Goal: Task Accomplishment & Management: Use online tool/utility

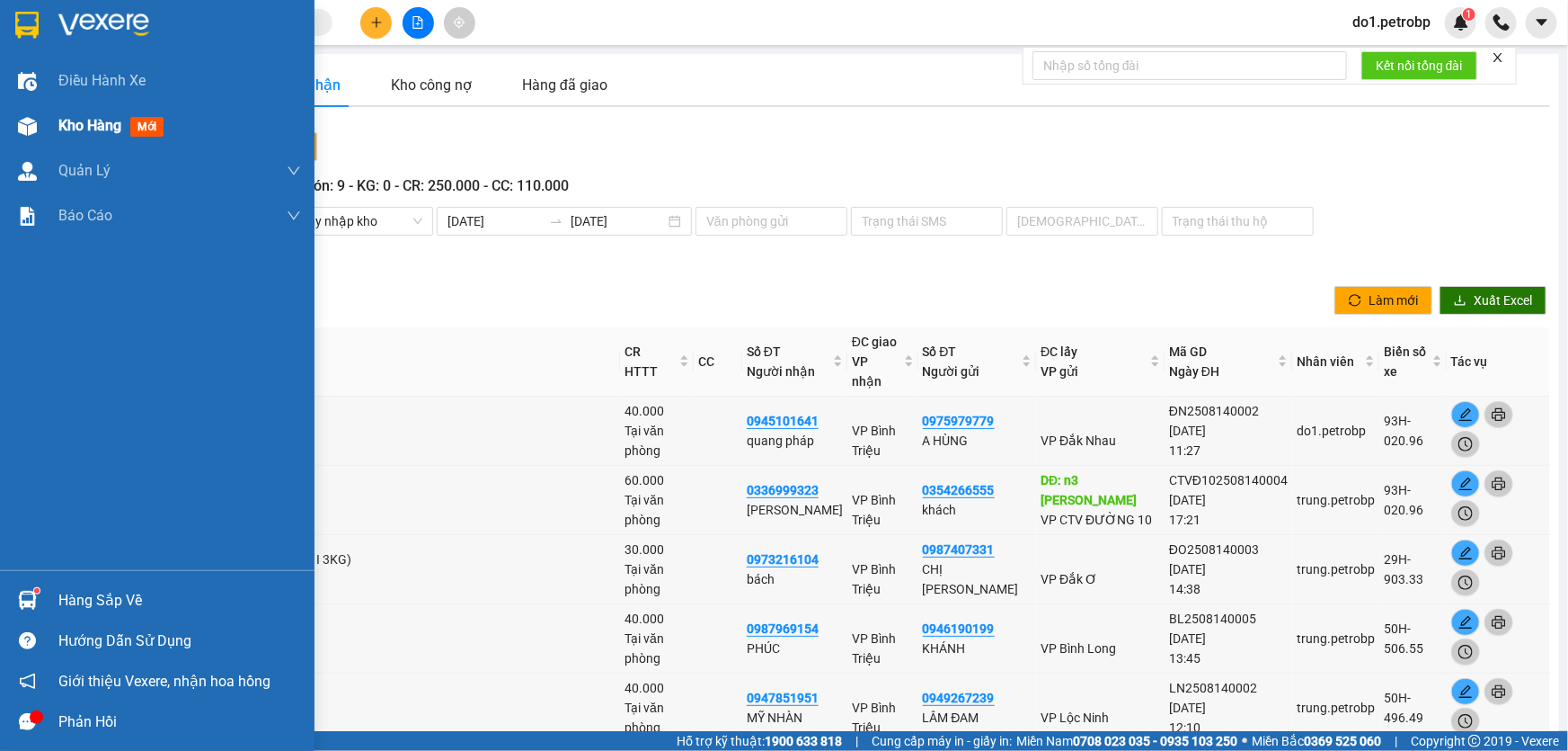
click at [71, 117] on span "Kho hàng" at bounding box center [90, 125] width 63 height 17
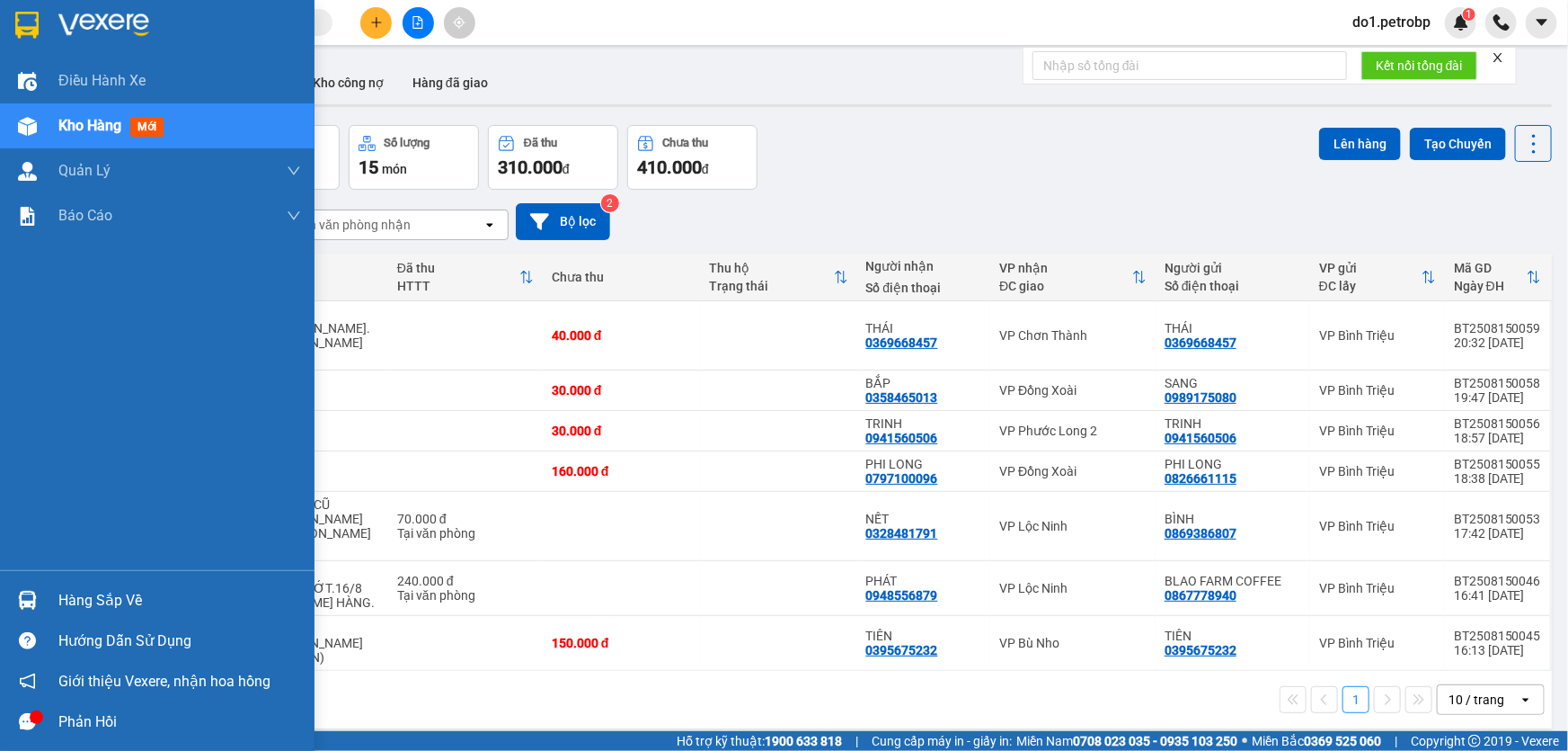
click at [29, 598] on img at bounding box center [27, 600] width 19 height 19
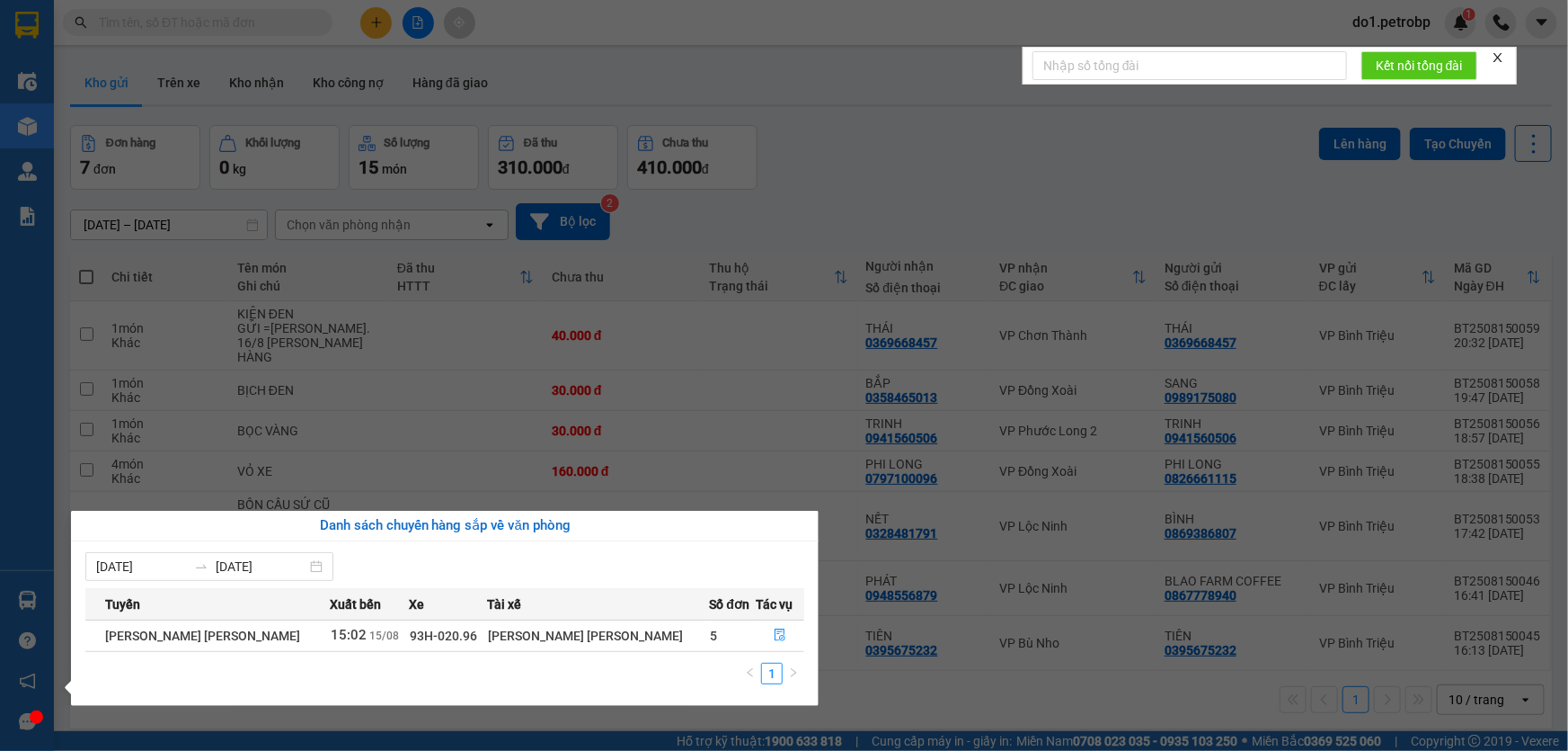
click at [796, 217] on section "Kết quả [PERSON_NAME] ( 0 ) Bộ lọc No Data do1.petrobp 1 Điều [PERSON_NAME] xe …" at bounding box center [784, 376] width 1568 height 751
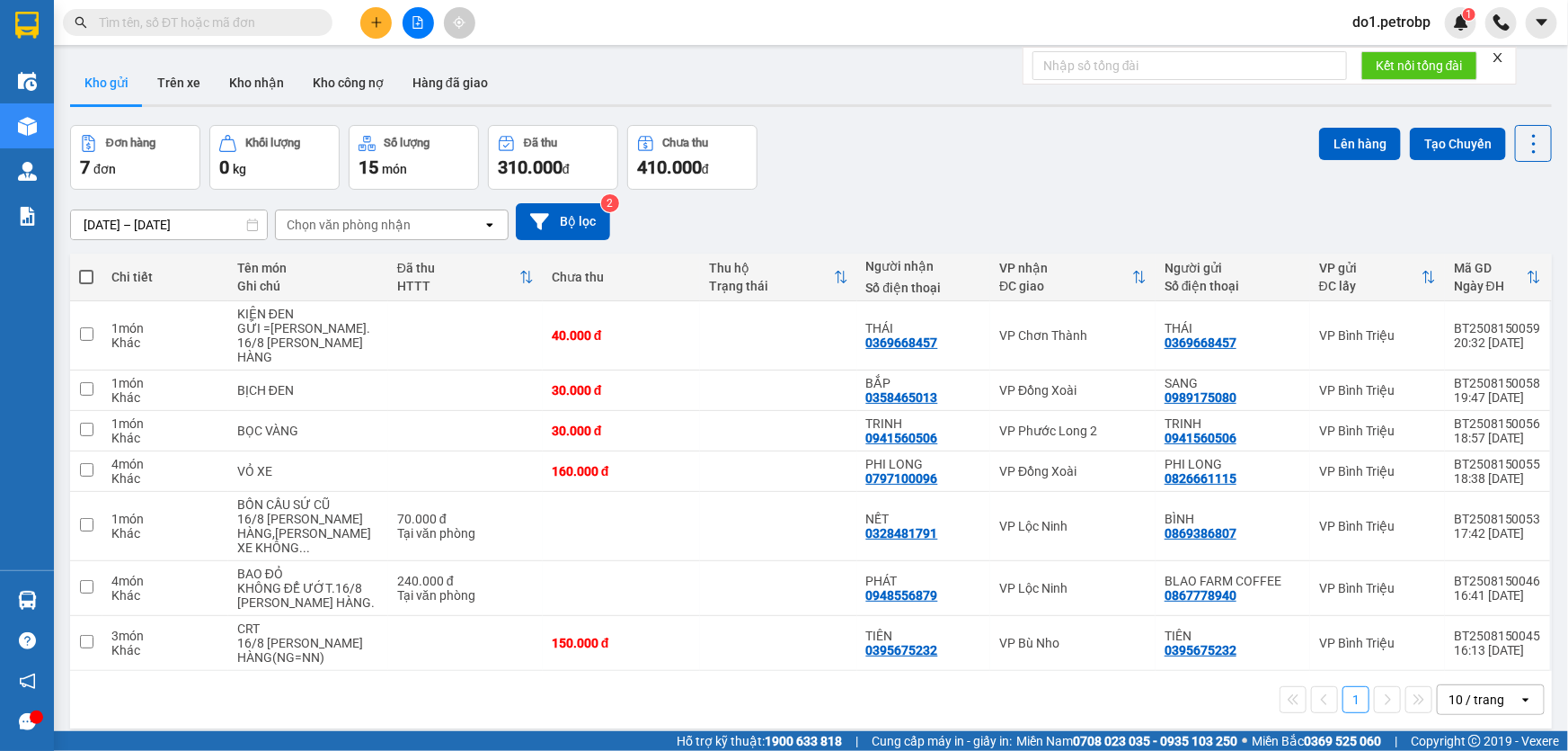
click at [191, 23] on input "text" at bounding box center [205, 22] width 212 height 19
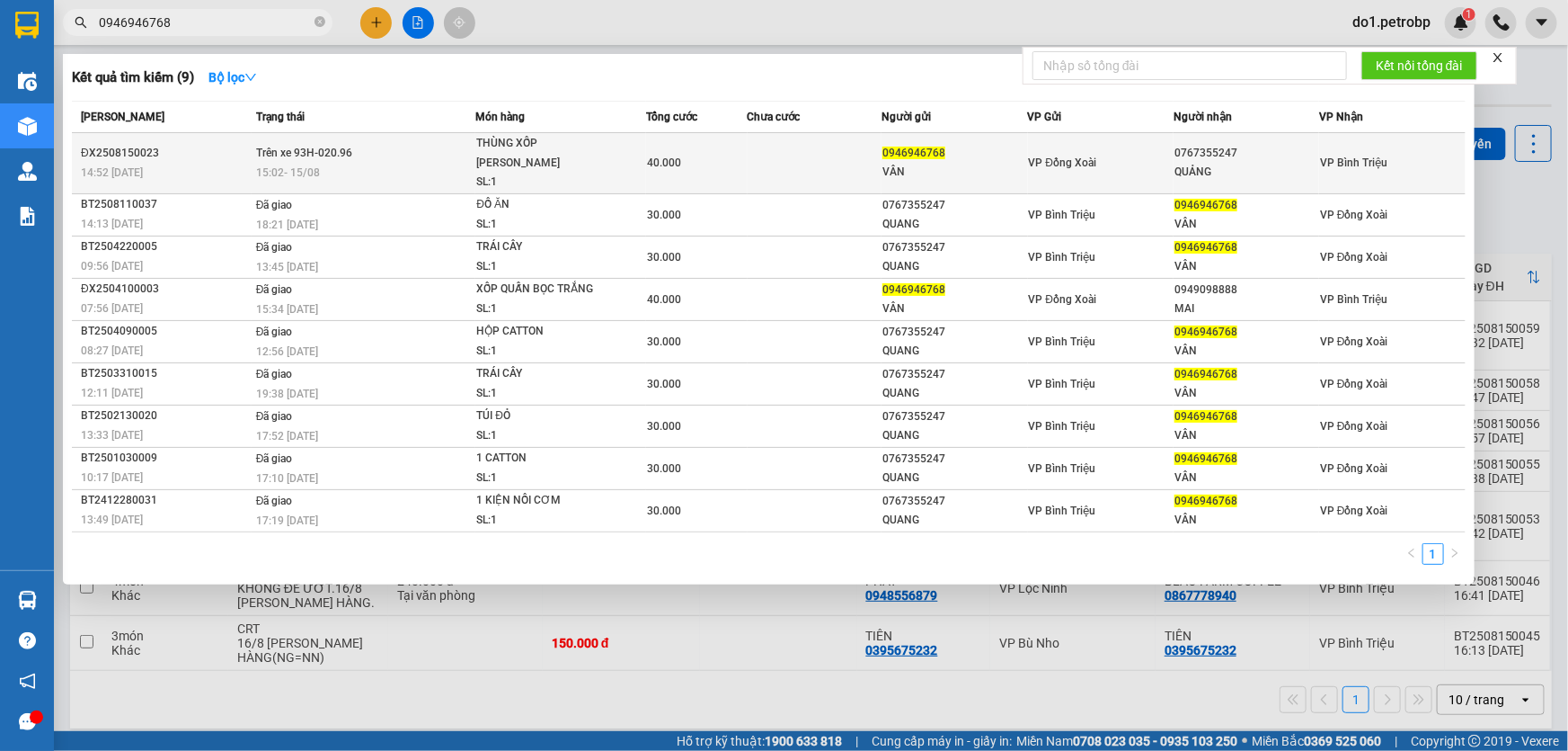
type input "0946946768"
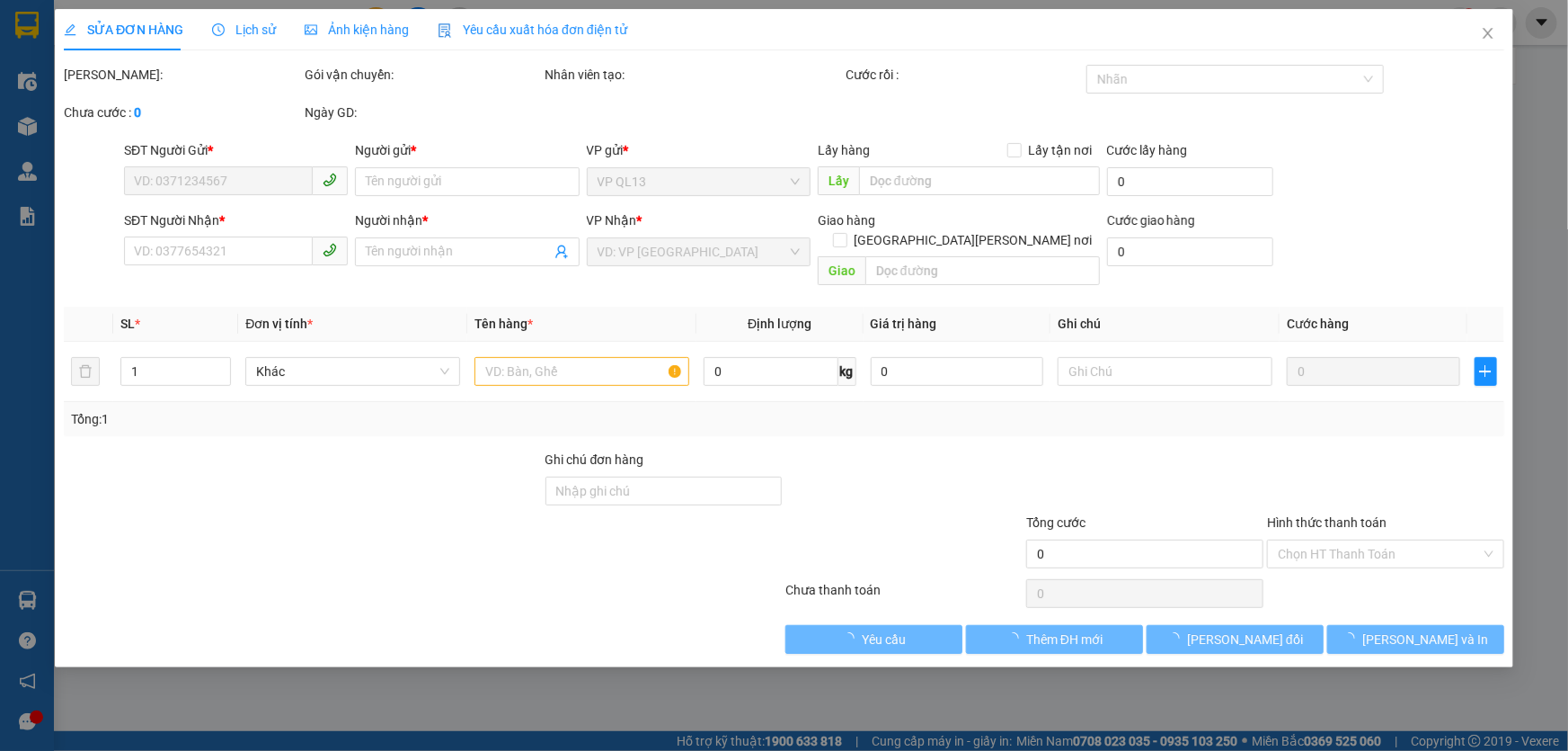
type input "0946946768"
type input "VÂN"
type input "0767355247"
type input "QUẢNG"
type input "40.000"
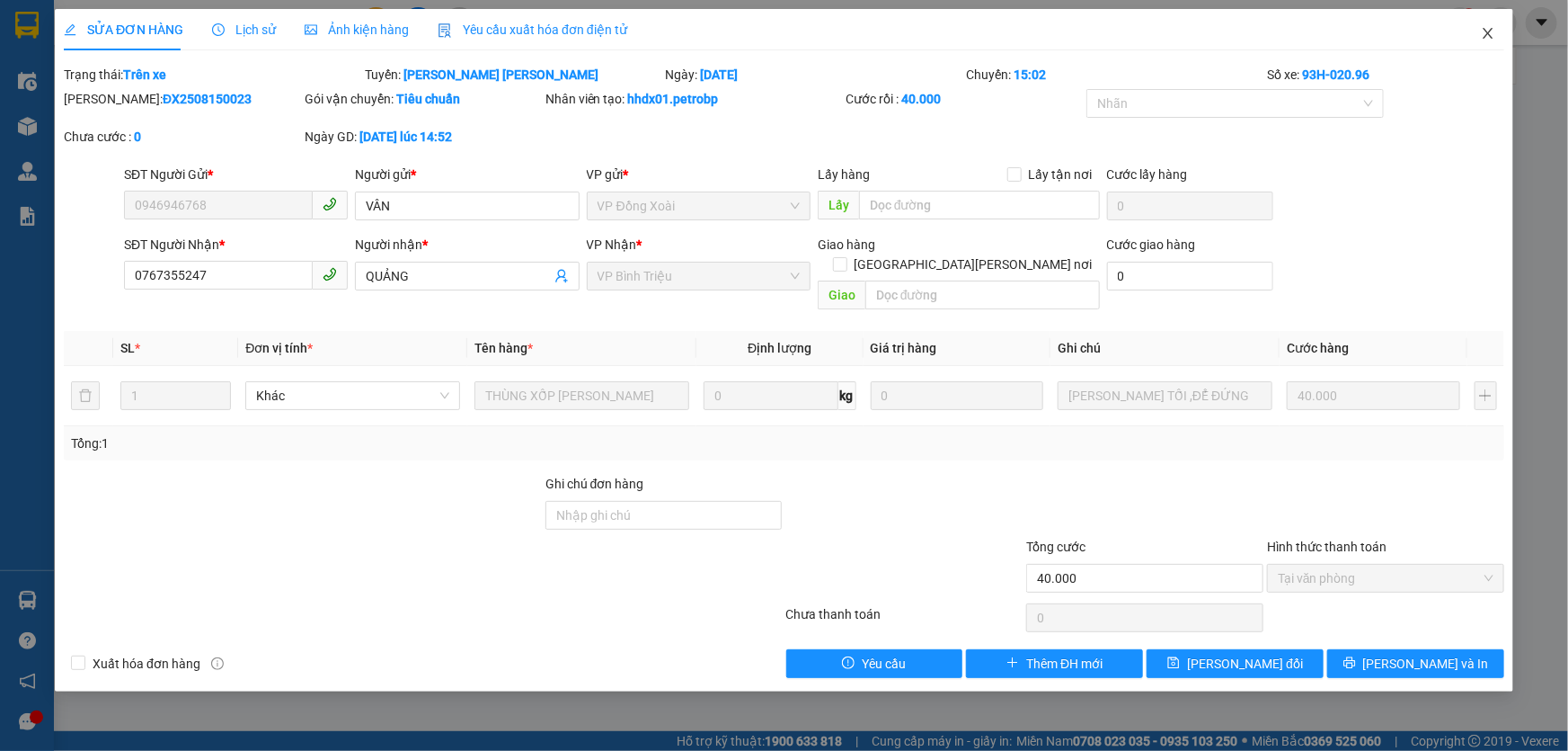
click at [1483, 41] on icon "close" at bounding box center [1488, 33] width 15 height 15
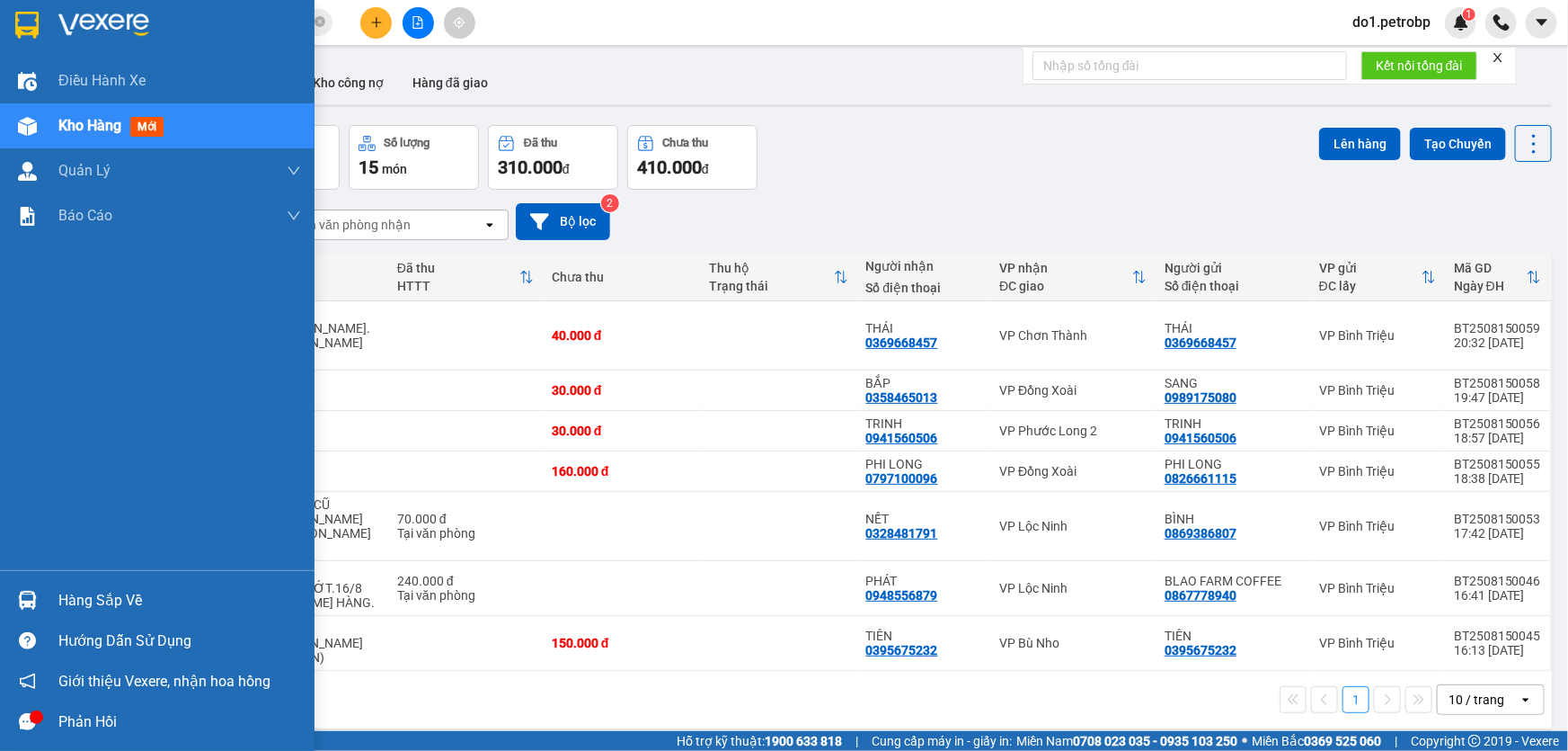
click at [53, 605] on div "Hàng sắp về" at bounding box center [157, 600] width 314 height 41
